Goal: Task Accomplishment & Management: Complete application form

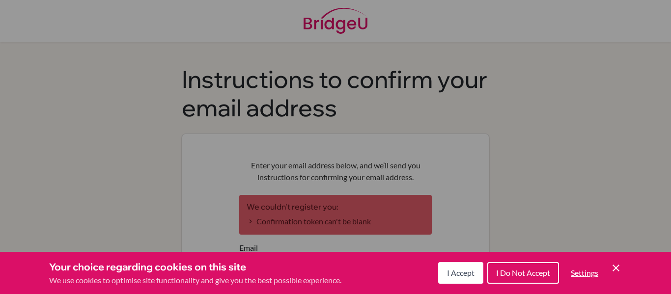
click at [469, 273] on span "I Accept" at bounding box center [461, 272] width 28 height 9
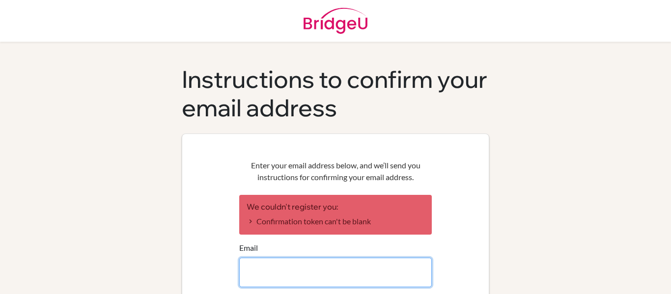
click at [387, 268] on input "Email" at bounding box center [335, 272] width 193 height 29
type input "[PERSON_NAME][EMAIL_ADDRESS][DOMAIN_NAME]"
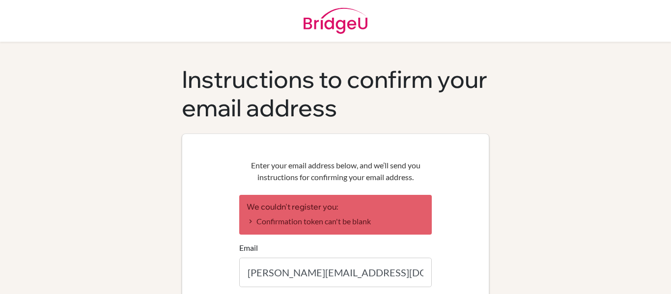
click at [502, 153] on div "Instructions to confirm your email address Enter your email address below, and …" at bounding box center [336, 220] width 560 height 310
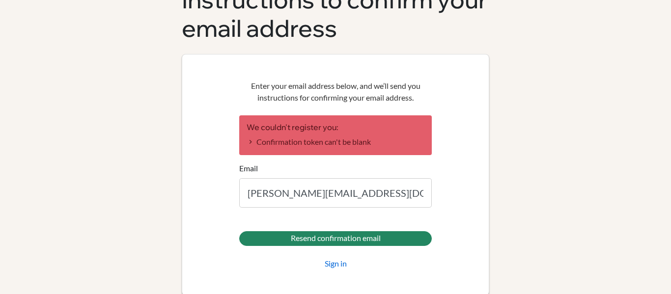
scroll to position [89, 0]
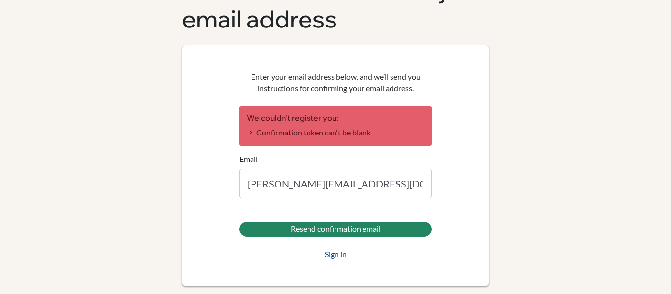
click at [340, 254] on link "Sign in" at bounding box center [336, 255] width 22 height 12
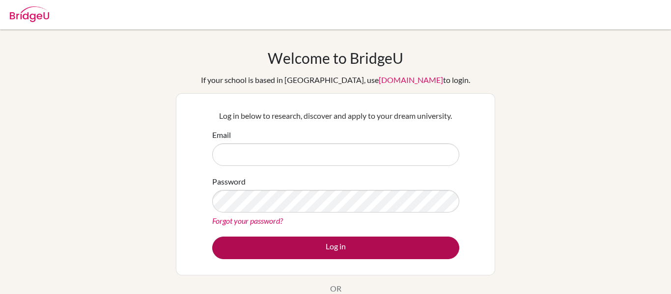
type input "[PERSON_NAME][EMAIL_ADDRESS][DOMAIN_NAME]"
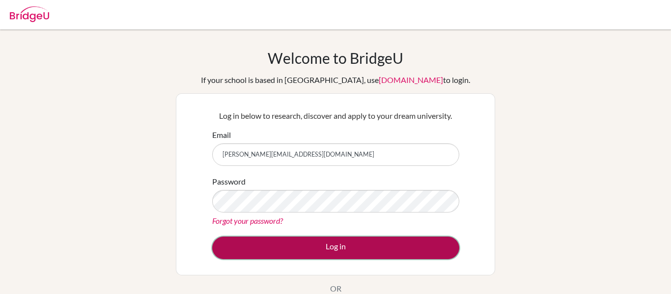
click at [343, 250] on button "Log in" at bounding box center [335, 248] width 247 height 23
